Goal: Browse casually: Explore the website without a specific task or goal

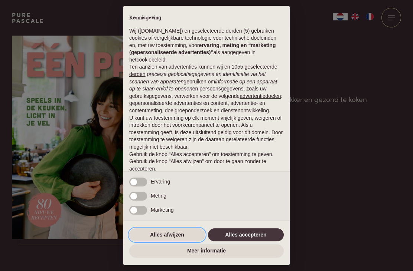
click at [145, 232] on button "Alles afwijzen" at bounding box center [167, 235] width 76 height 13
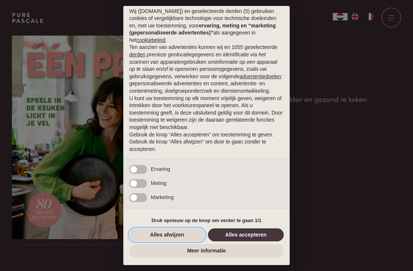
click at [153, 237] on button "Alles afwijzen" at bounding box center [167, 235] width 76 height 13
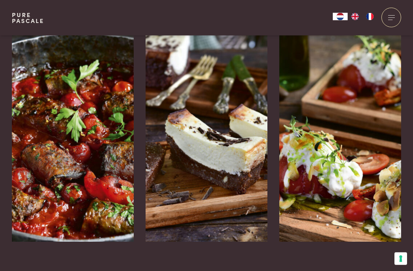
scroll to position [1163, 0]
click at [356, 153] on img at bounding box center [340, 130] width 122 height 223
click at [231, 150] on img at bounding box center [207, 130] width 122 height 223
click at [58, 121] on img at bounding box center [73, 130] width 122 height 223
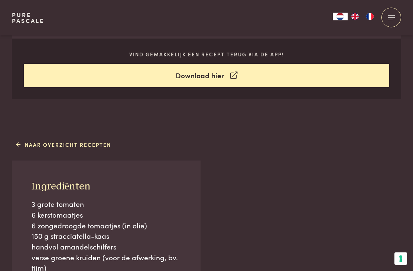
scroll to position [320, 0]
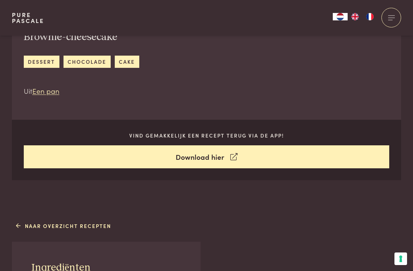
scroll to position [278, 0]
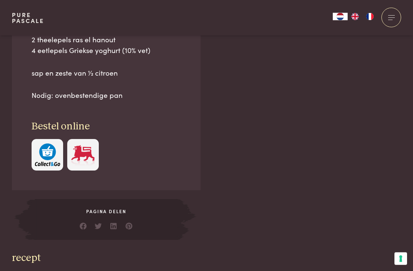
scroll to position [655, 0]
